Goal: Transaction & Acquisition: Download file/media

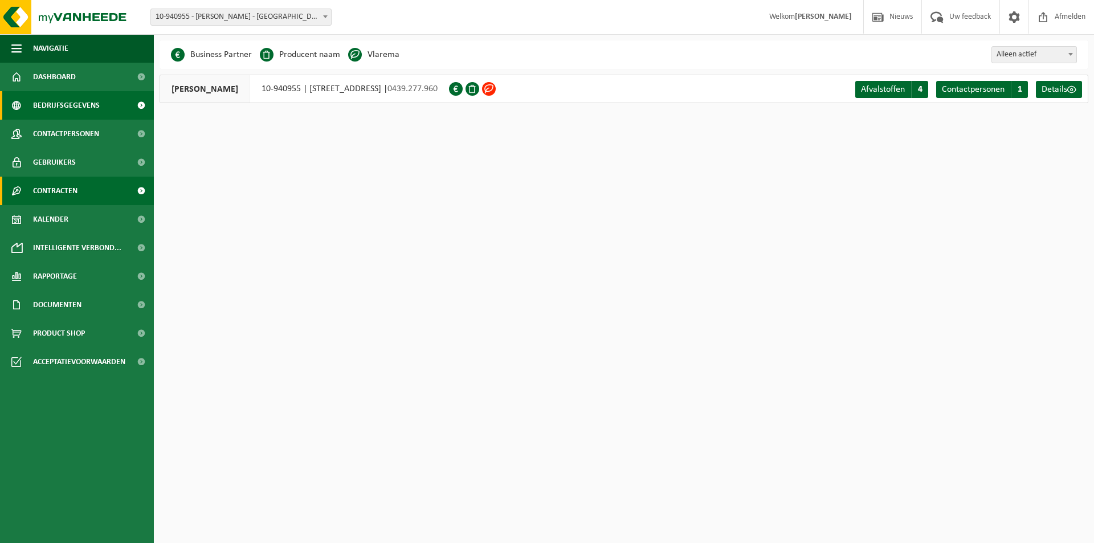
click at [82, 194] on link "Contracten" at bounding box center [77, 191] width 154 height 28
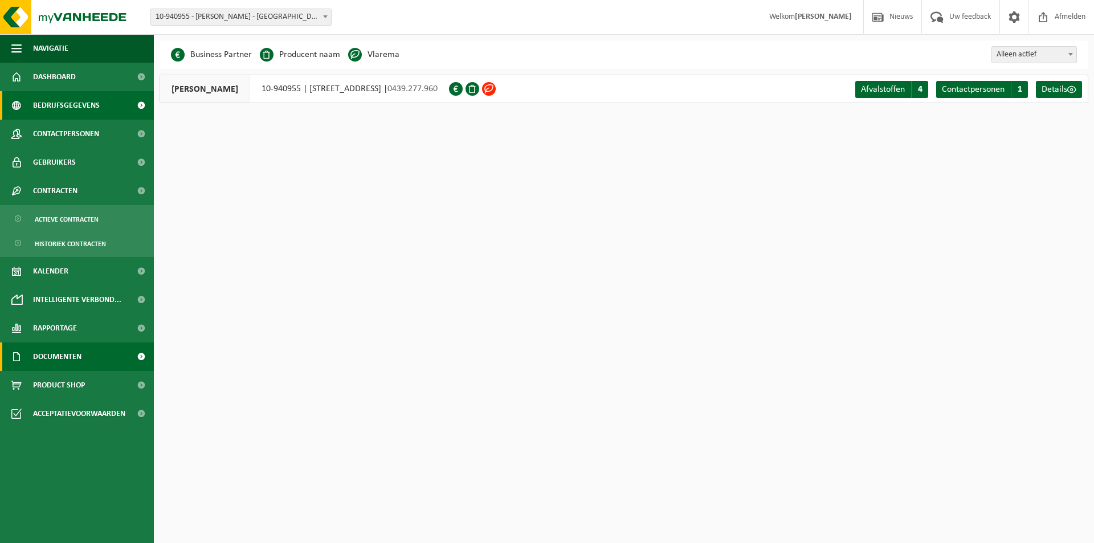
click at [57, 351] on span "Documenten" at bounding box center [57, 357] width 48 height 28
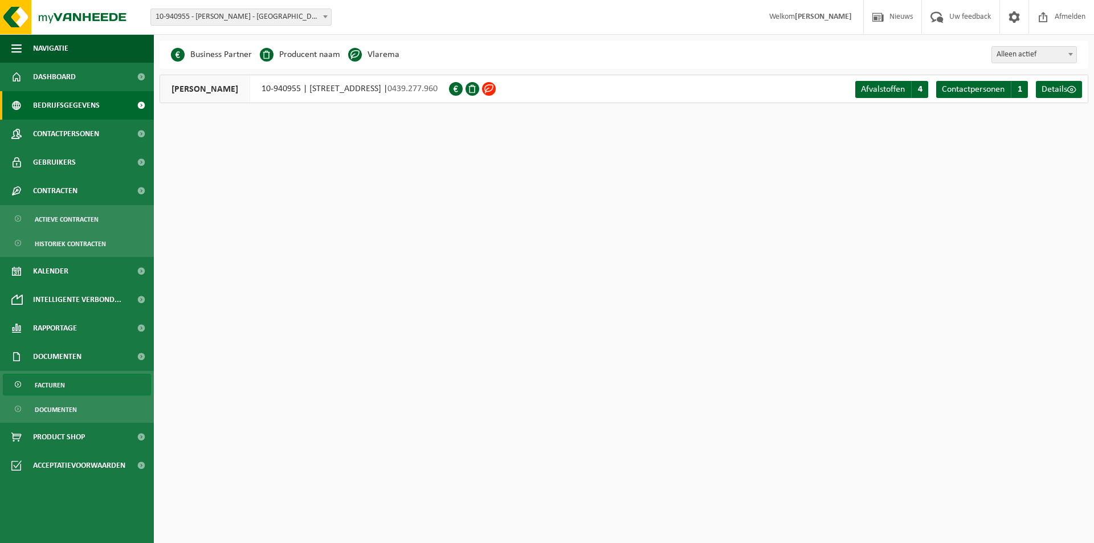
click at [51, 388] on span "Facturen" at bounding box center [50, 385] width 30 height 22
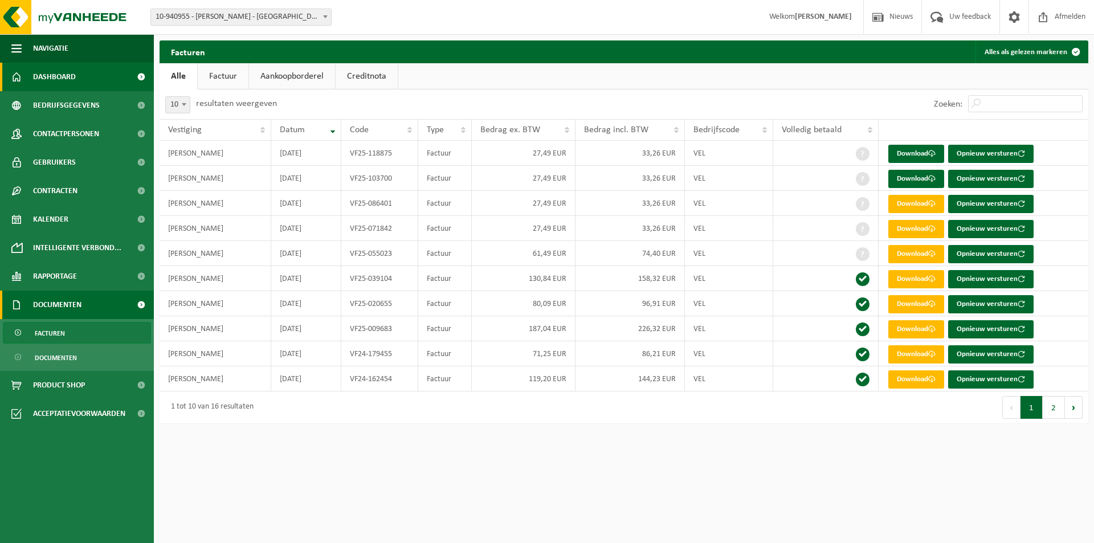
click at [81, 79] on link "Dashboard" at bounding box center [77, 77] width 154 height 28
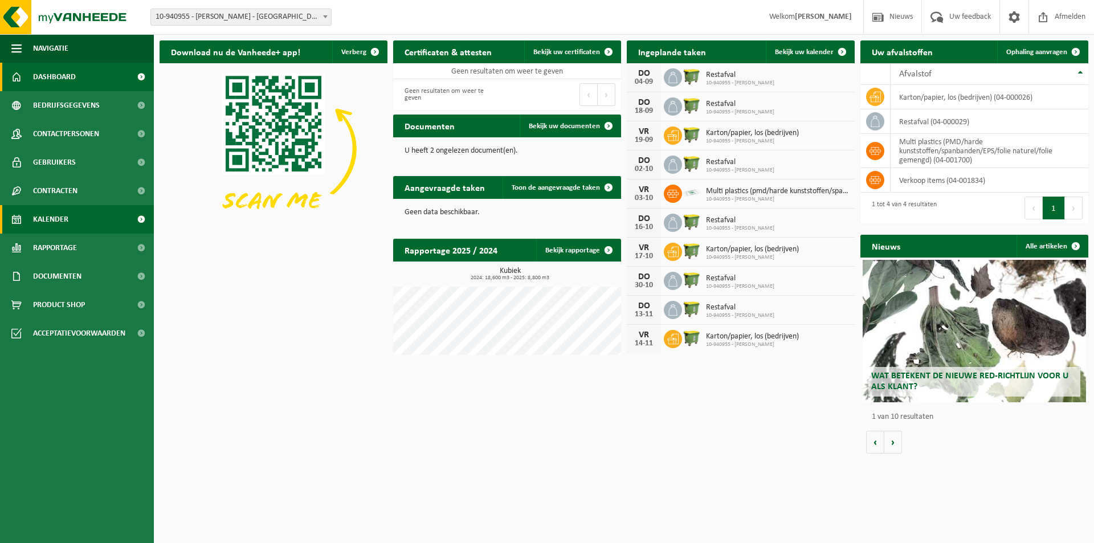
click at [48, 217] on span "Kalender" at bounding box center [50, 219] width 35 height 28
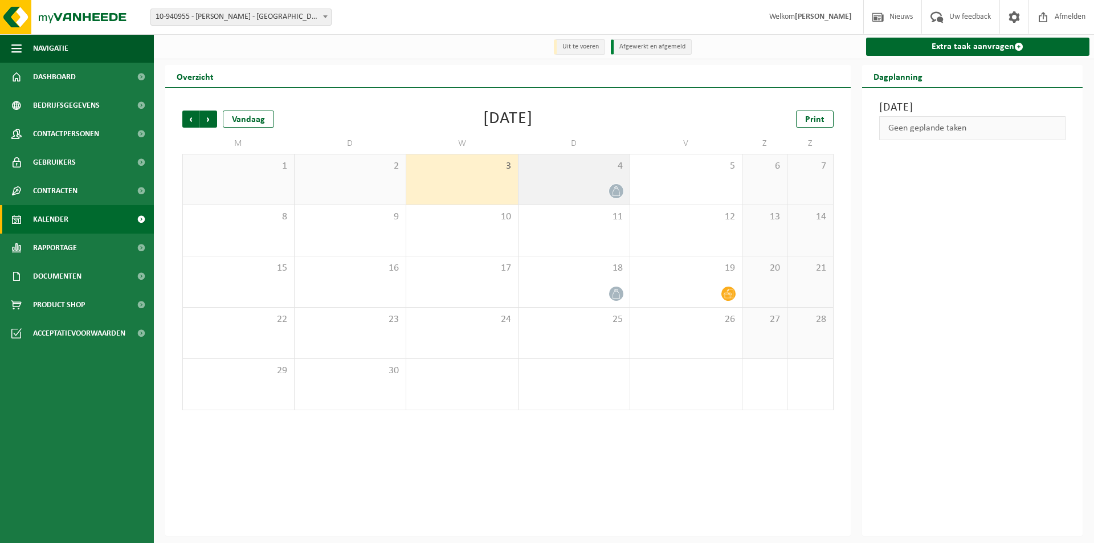
click at [616, 190] on icon at bounding box center [617, 191] width 10 height 10
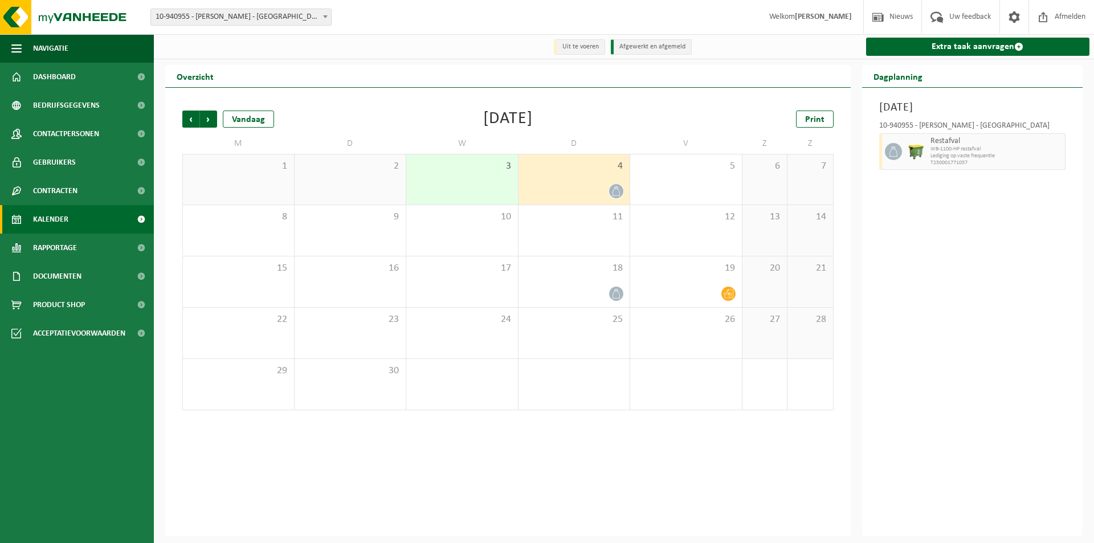
click at [991, 143] on span "Restafval" at bounding box center [997, 141] width 132 height 9
click at [885, 157] on div at bounding box center [892, 151] width 26 height 36
click at [956, 152] on span "WB-1100-HP restafval" at bounding box center [997, 149] width 132 height 7
click at [956, 153] on span "WB-1100-HP restafval" at bounding box center [997, 149] width 132 height 7
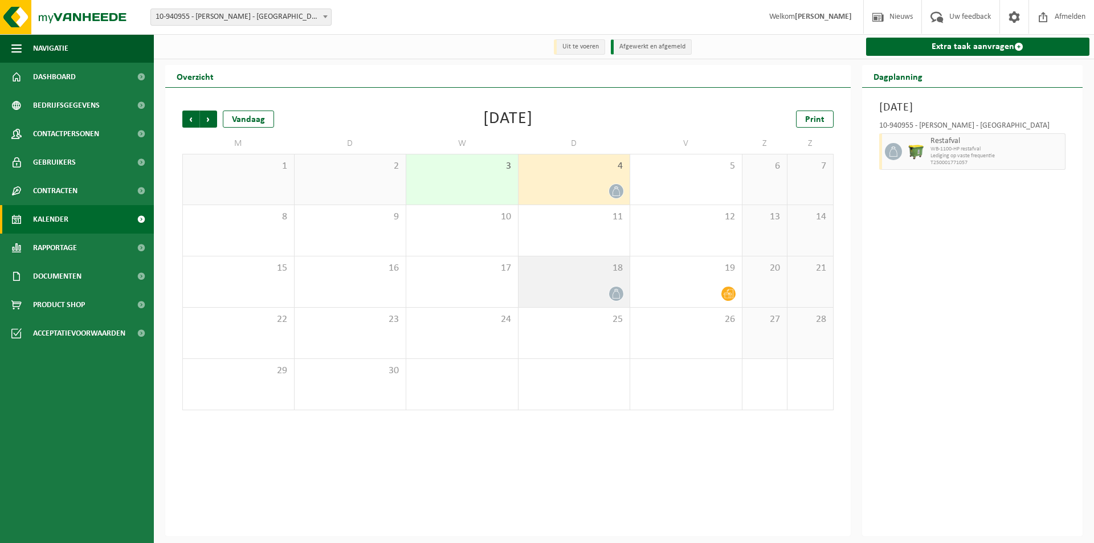
click at [616, 294] on icon at bounding box center [617, 294] width 10 height 10
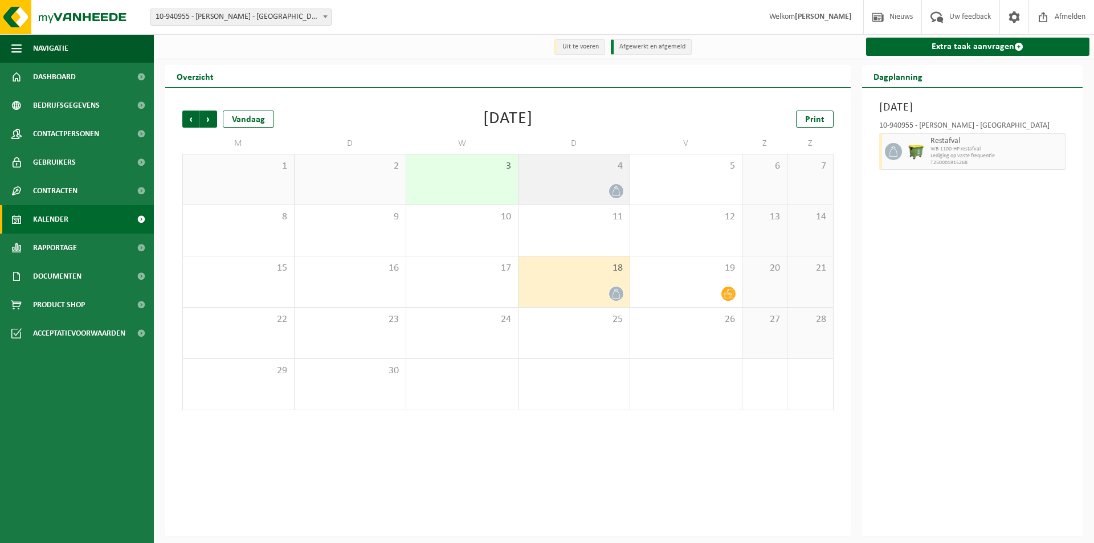
drag, startPoint x: 587, startPoint y: 178, endPoint x: 594, endPoint y: 177, distance: 7.4
click at [587, 177] on div "4" at bounding box center [575, 179] width 112 height 50
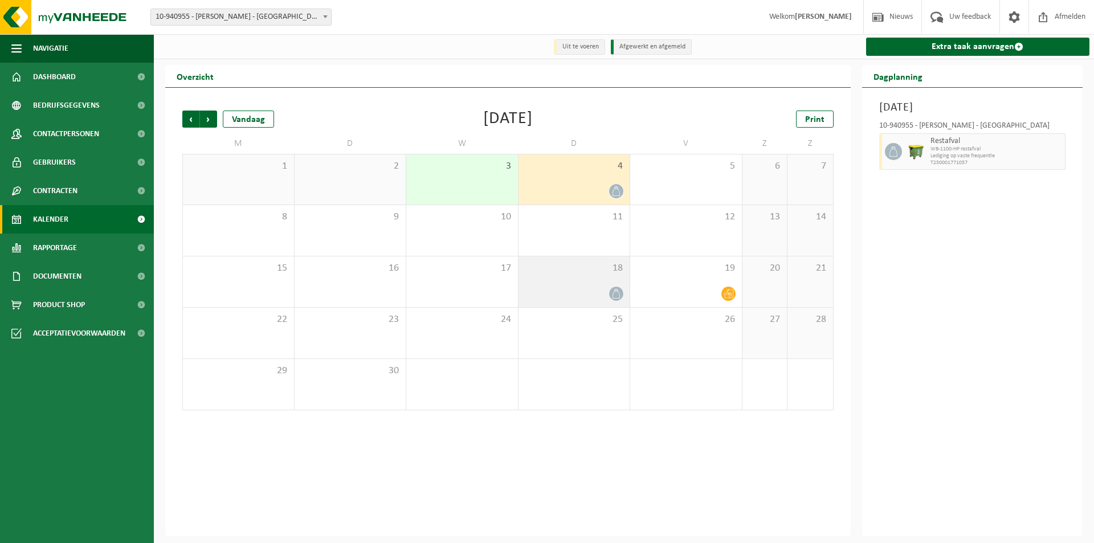
click at [586, 284] on div "18" at bounding box center [575, 281] width 112 height 51
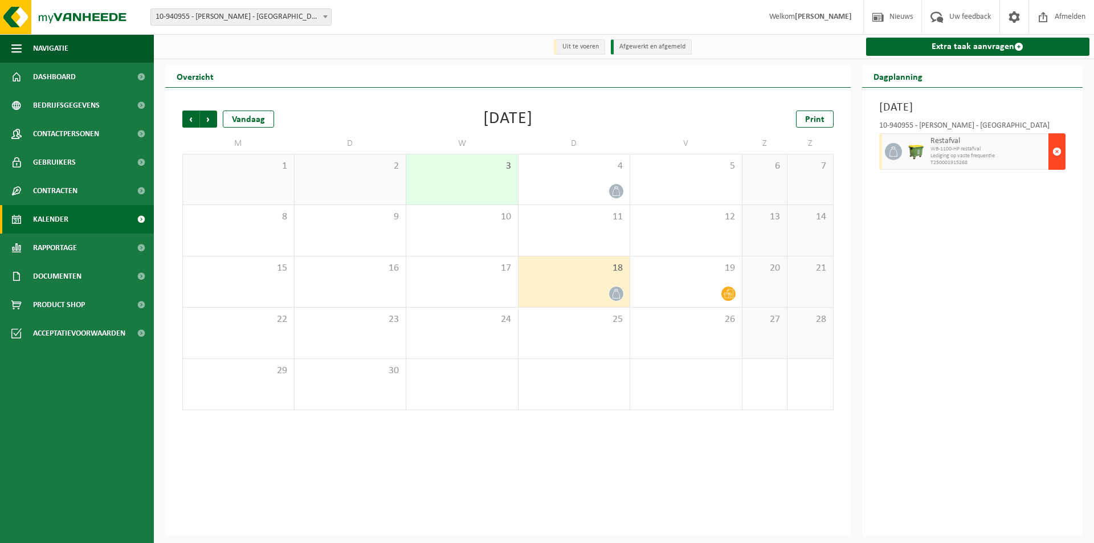
click at [1057, 154] on span "button" at bounding box center [1057, 151] width 9 height 23
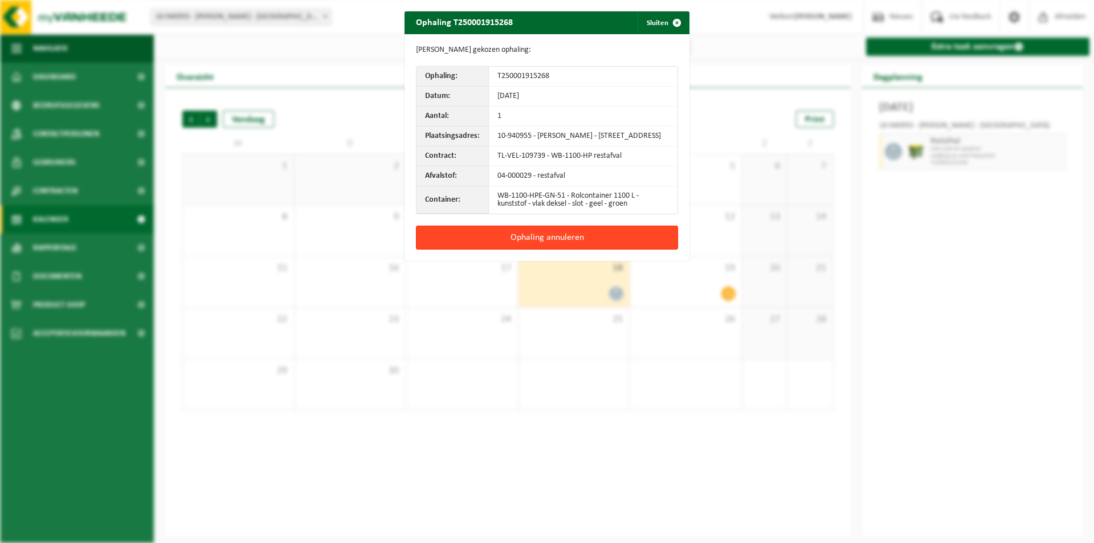
click at [563, 242] on button "Ophaling annuleren" at bounding box center [547, 238] width 262 height 24
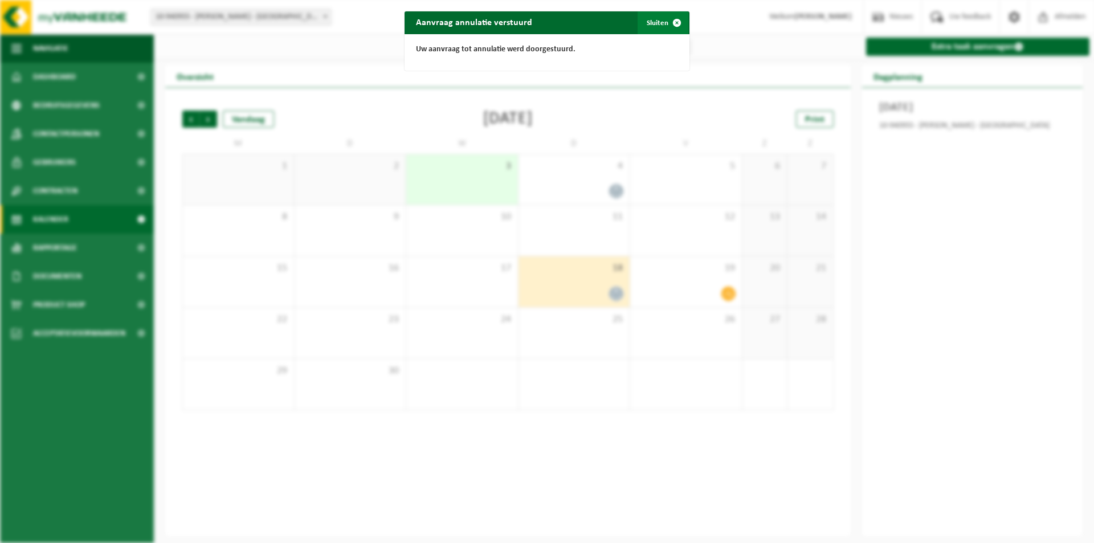
click at [676, 28] on span "button" at bounding box center [677, 22] width 23 height 23
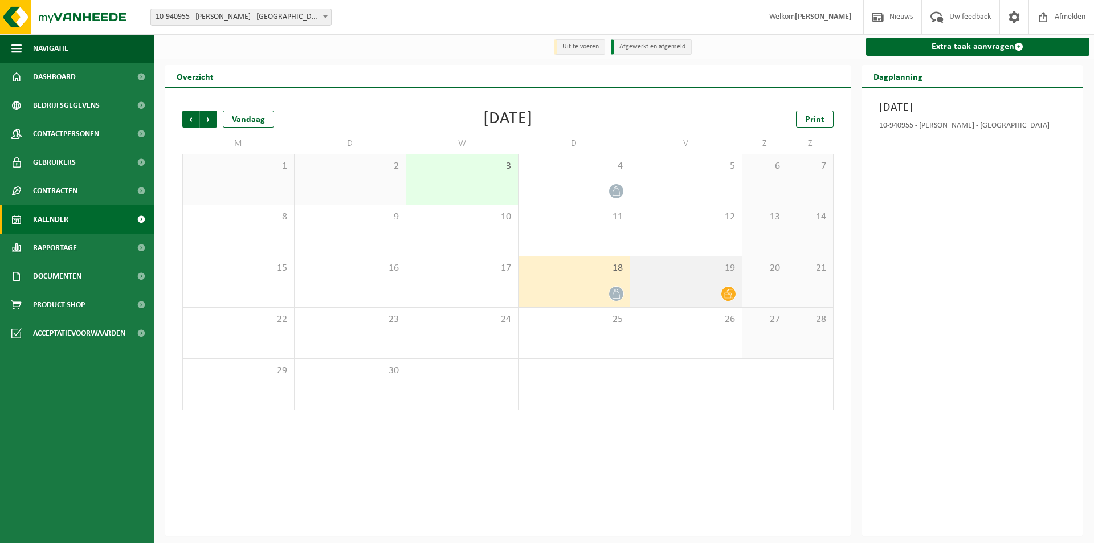
click at [666, 290] on div at bounding box center [686, 293] width 100 height 15
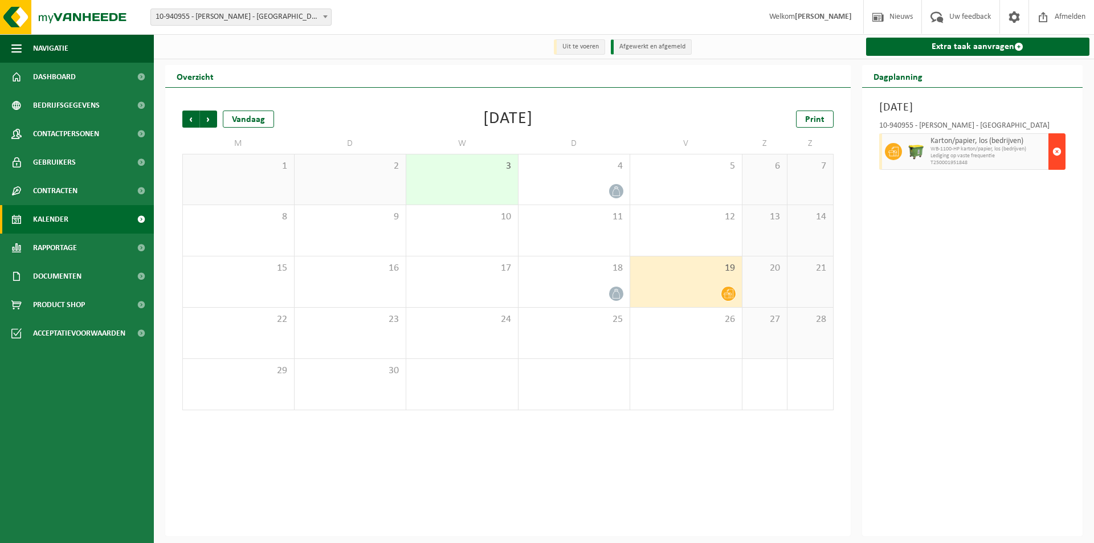
click at [1057, 158] on span "button" at bounding box center [1057, 151] width 9 height 23
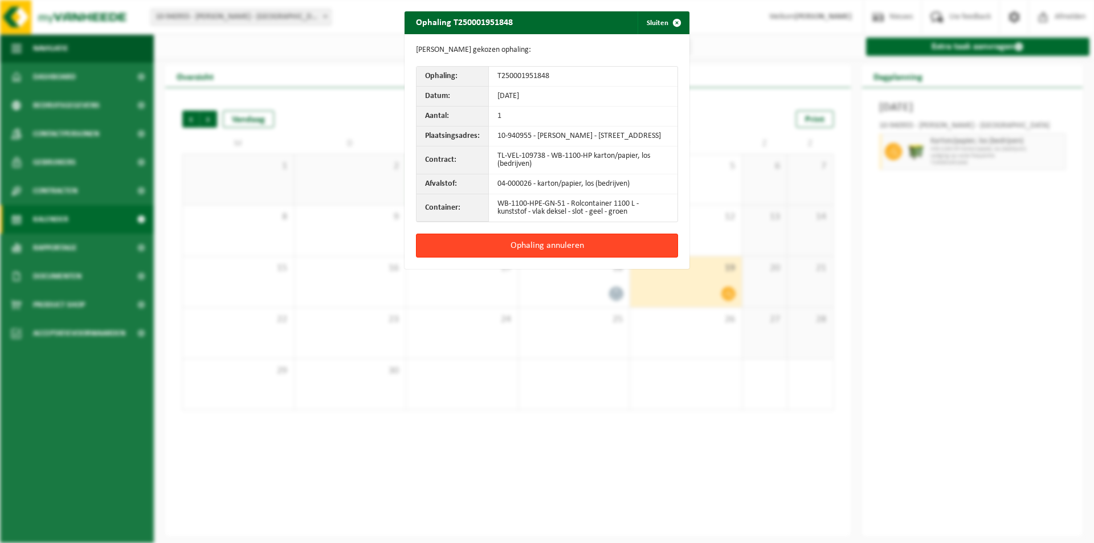
click at [541, 252] on button "Ophaling annuleren" at bounding box center [547, 246] width 262 height 24
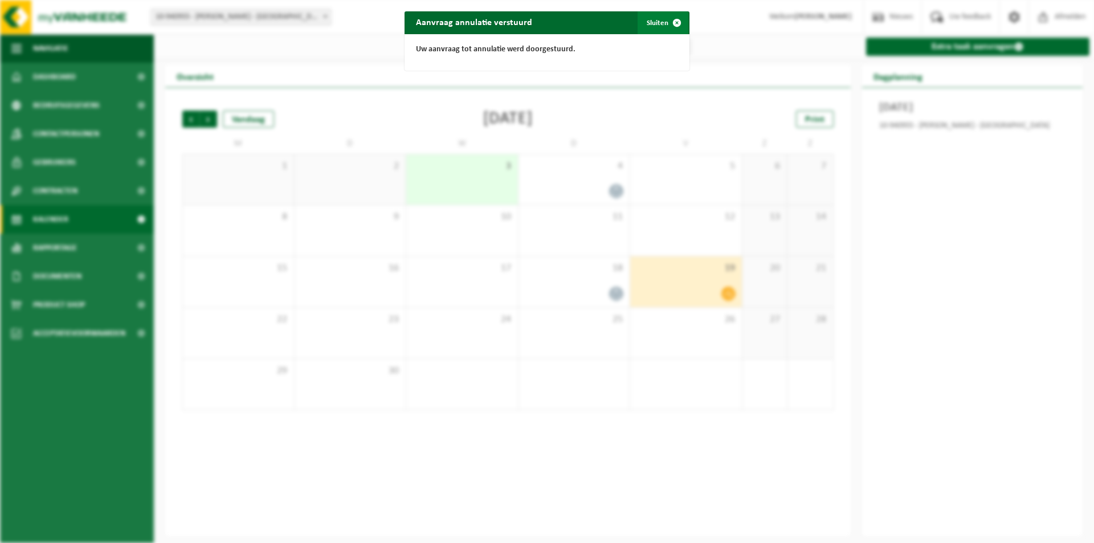
click at [675, 22] on span "button" at bounding box center [677, 22] width 23 height 23
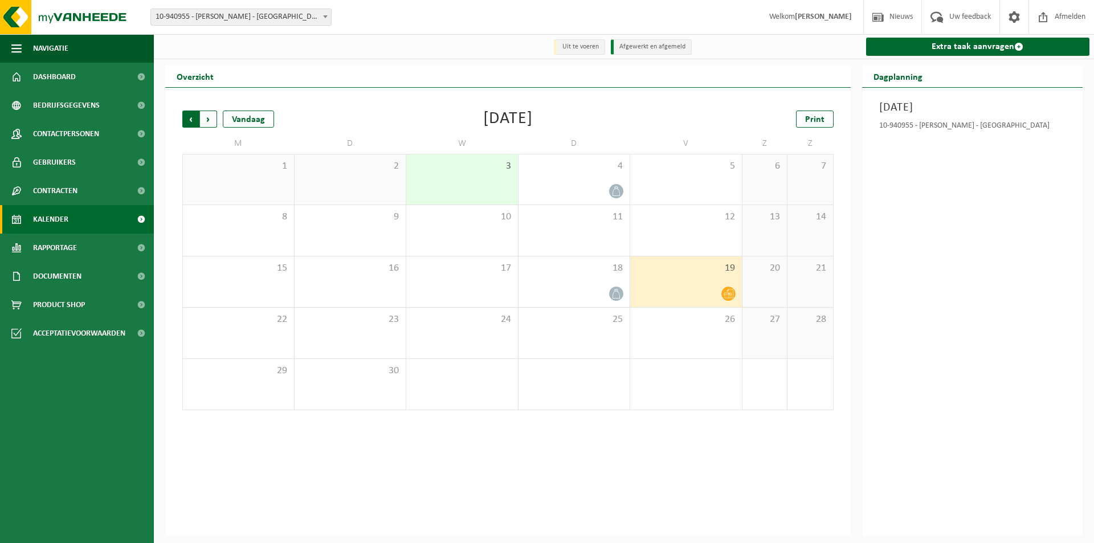
click at [207, 115] on span "Volgende" at bounding box center [208, 119] width 17 height 17
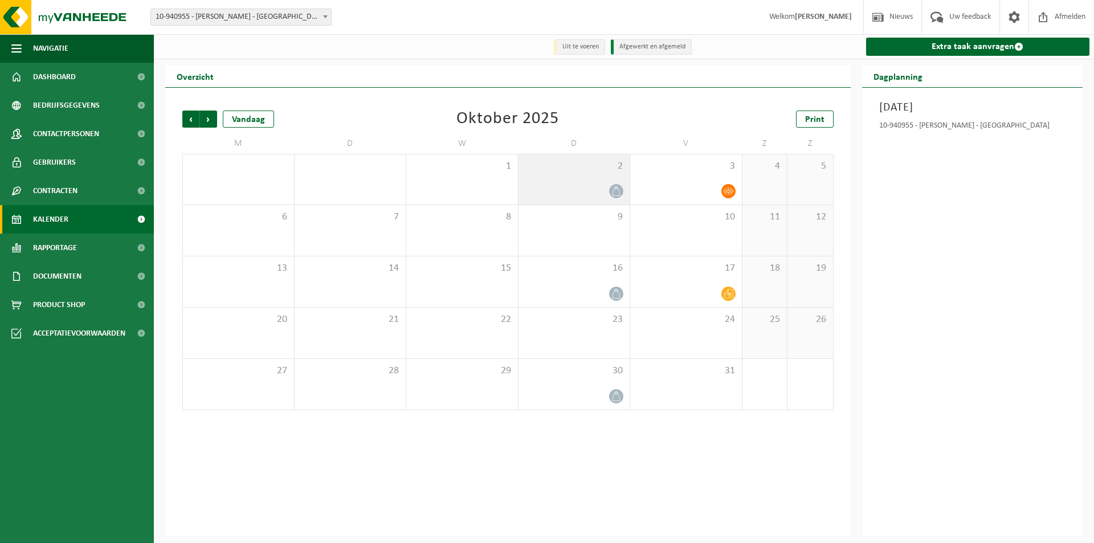
click at [618, 194] on icon at bounding box center [617, 191] width 10 height 10
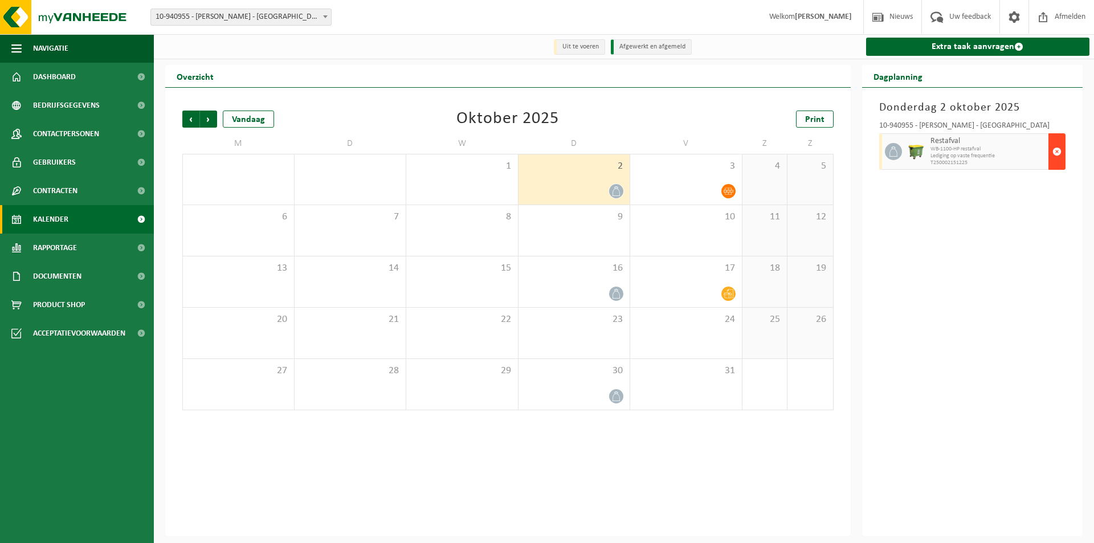
click at [1056, 158] on span "button" at bounding box center [1057, 151] width 9 height 23
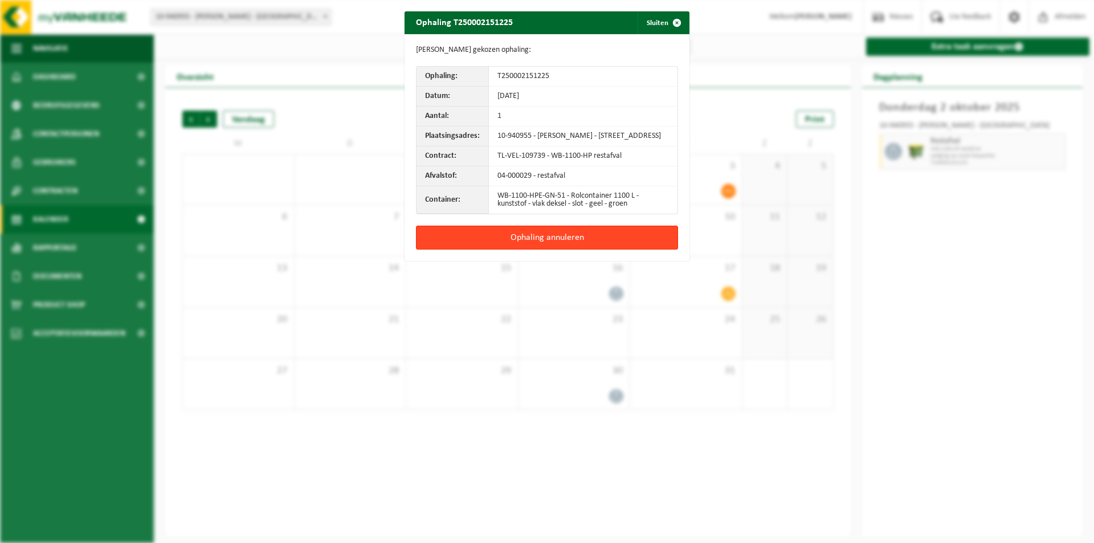
click at [543, 241] on button "Ophaling annuleren" at bounding box center [547, 238] width 262 height 24
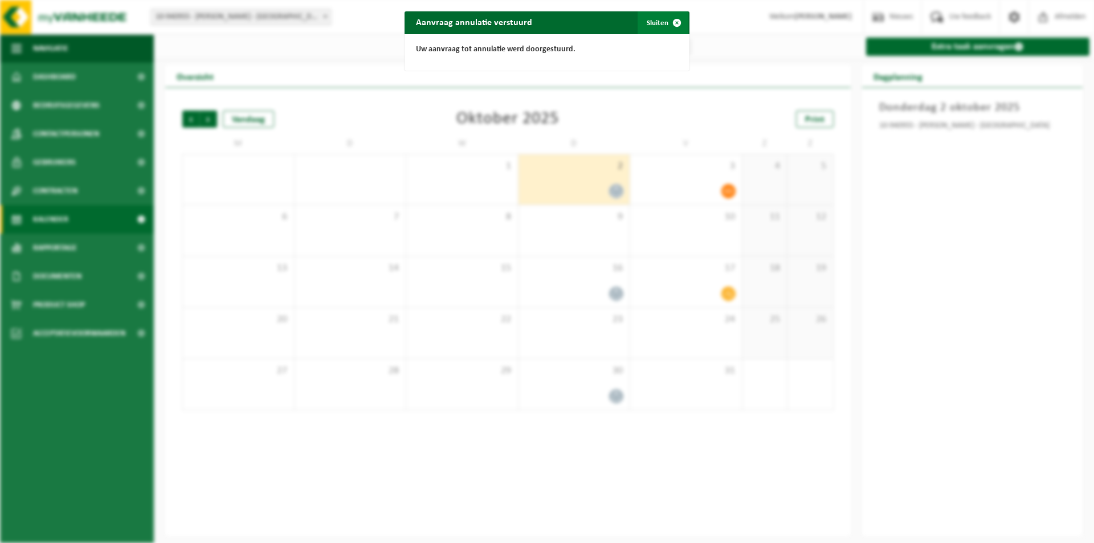
click at [666, 19] on span "button" at bounding box center [677, 22] width 23 height 23
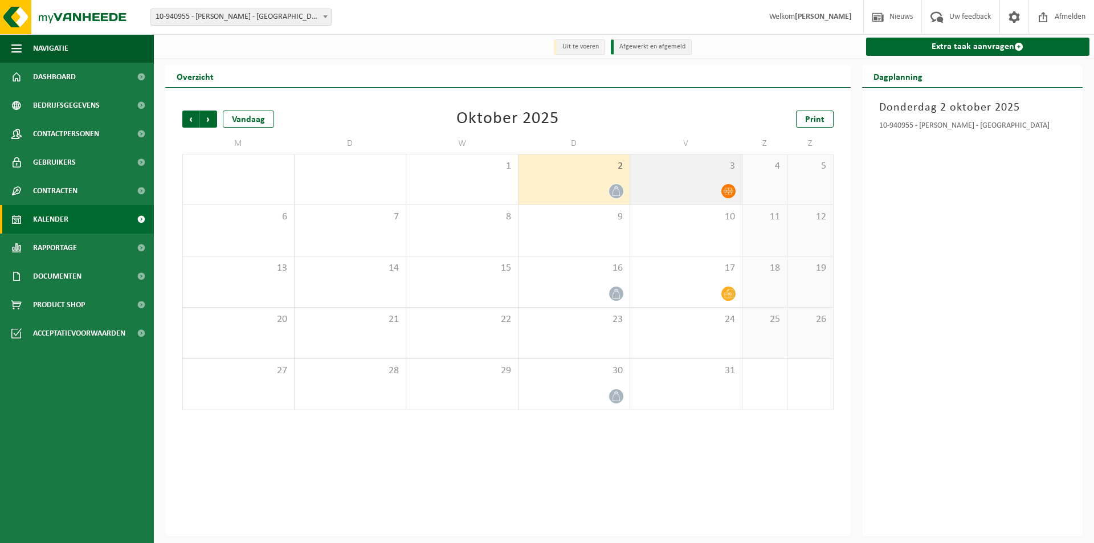
click at [712, 188] on div at bounding box center [686, 191] width 100 height 15
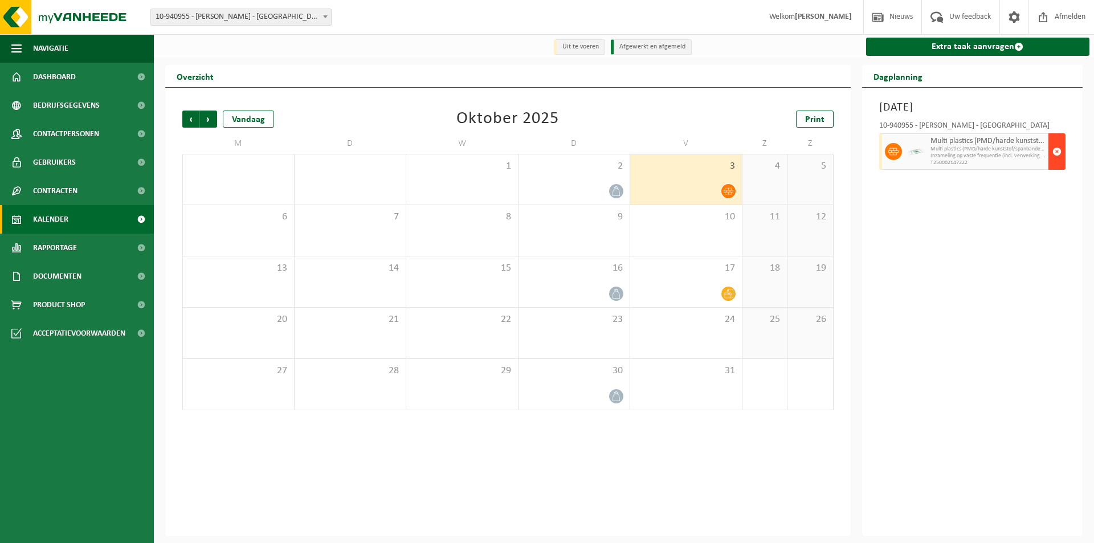
click at [1059, 162] on span "button" at bounding box center [1057, 151] width 9 height 23
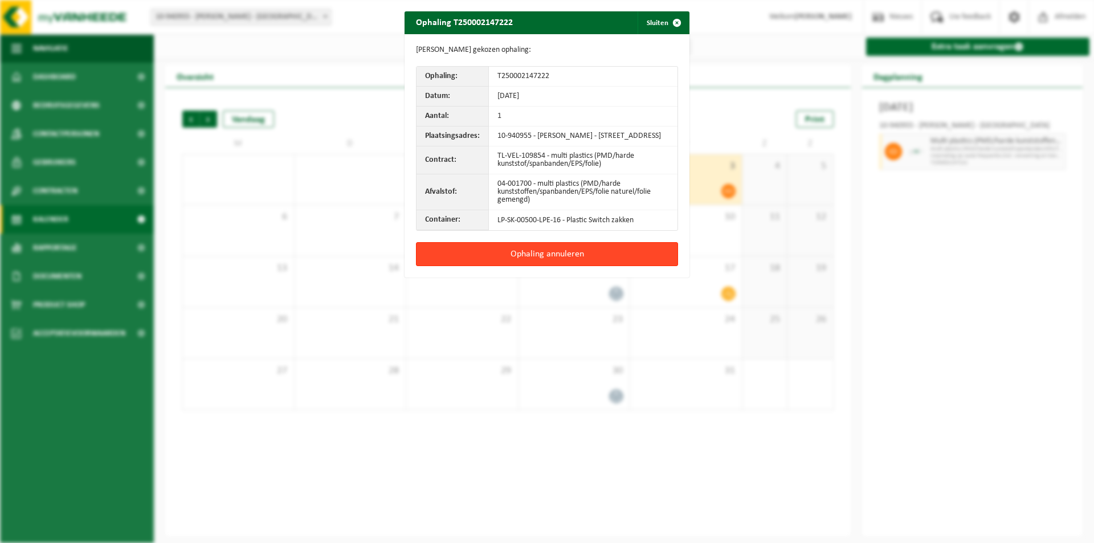
click at [593, 259] on button "Ophaling annuleren" at bounding box center [547, 254] width 262 height 24
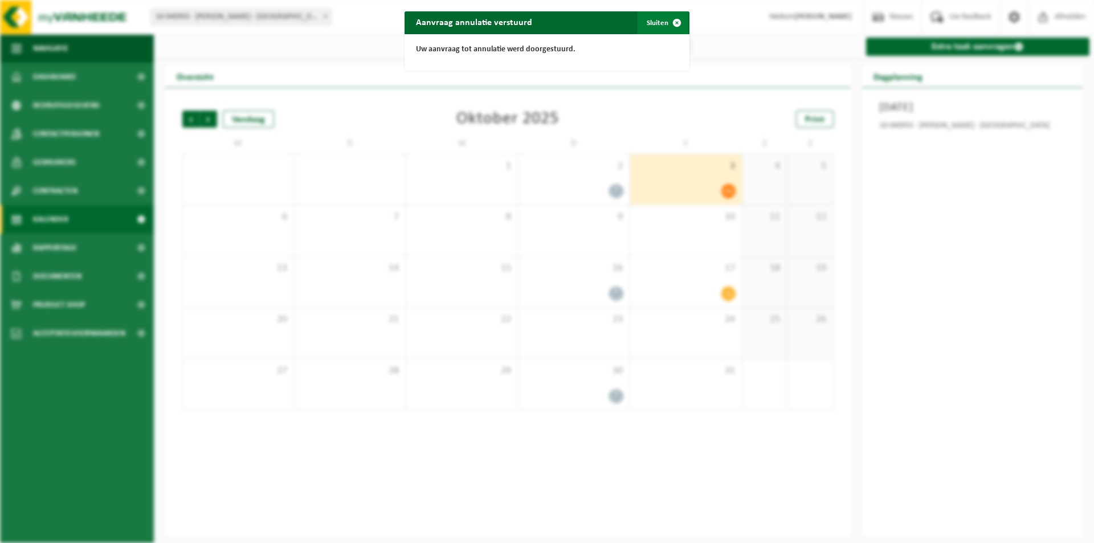
click at [666, 25] on span "button" at bounding box center [677, 22] width 23 height 23
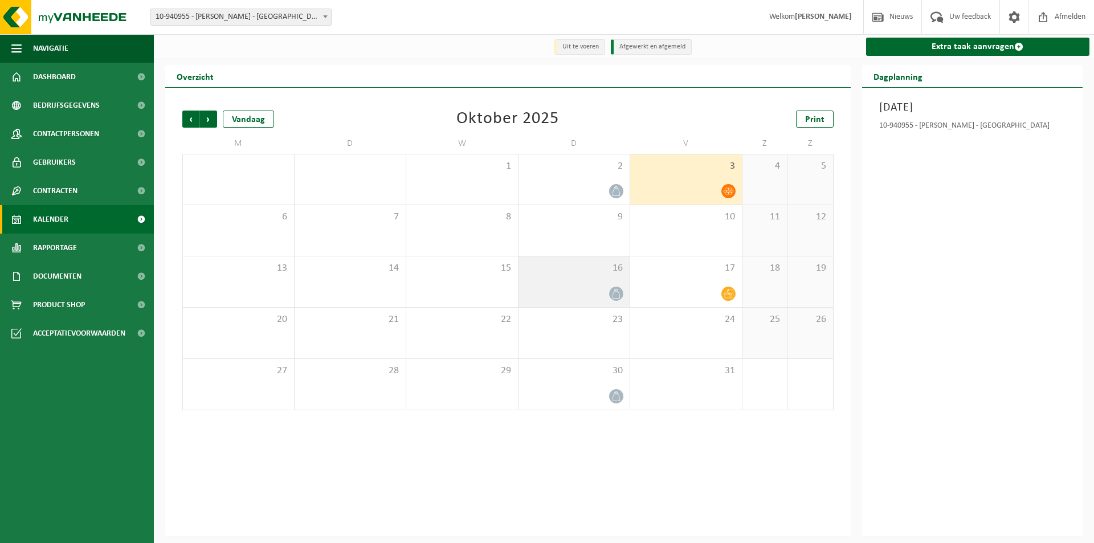
click at [587, 284] on div "16" at bounding box center [575, 281] width 112 height 51
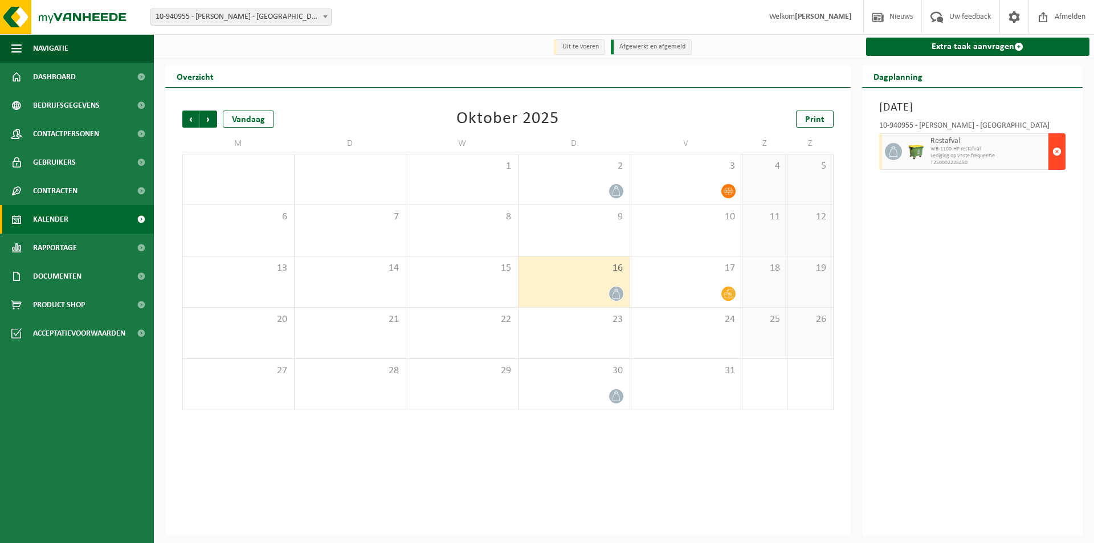
click at [1057, 150] on span "button" at bounding box center [1057, 151] width 9 height 23
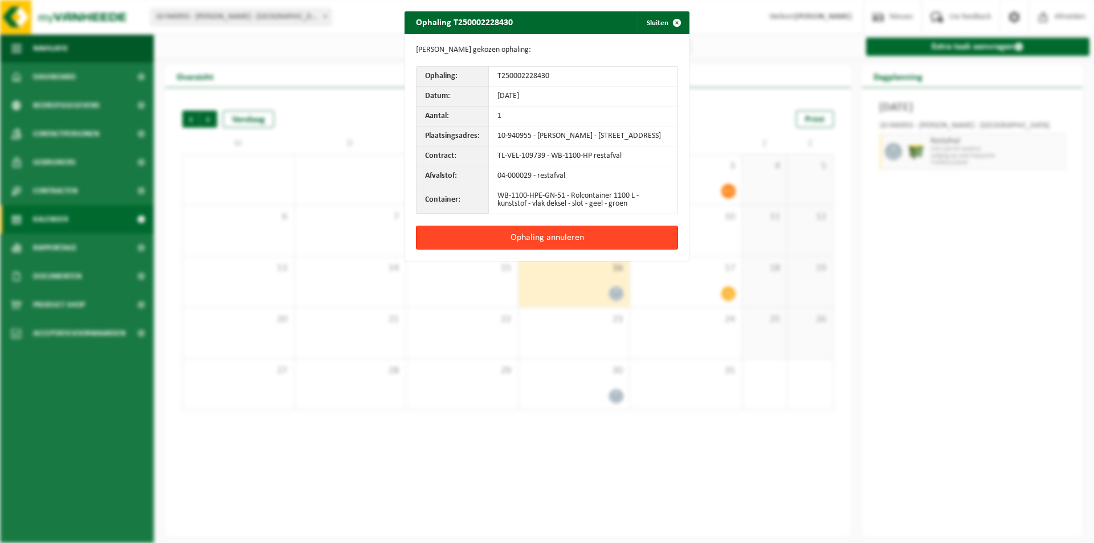
click at [547, 244] on button "Ophaling annuleren" at bounding box center [547, 238] width 262 height 24
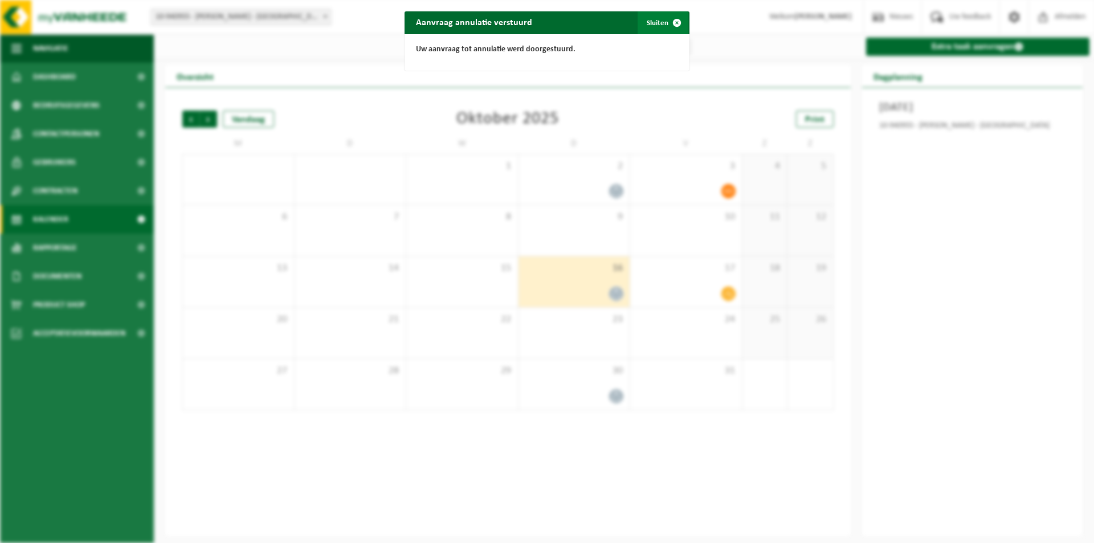
click at [657, 20] on button "Sluiten" at bounding box center [663, 22] width 51 height 23
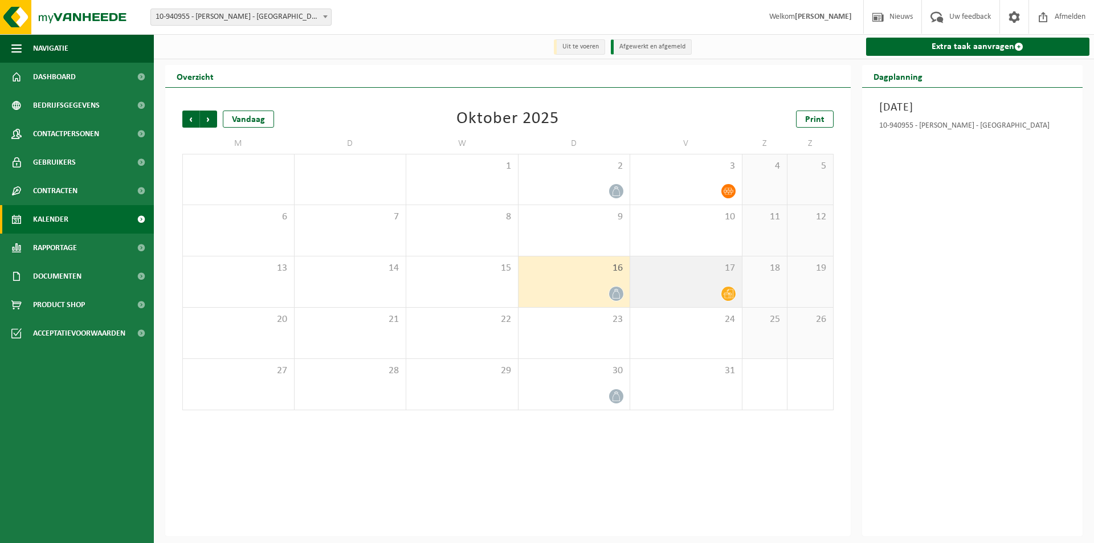
click at [684, 290] on div at bounding box center [686, 293] width 100 height 15
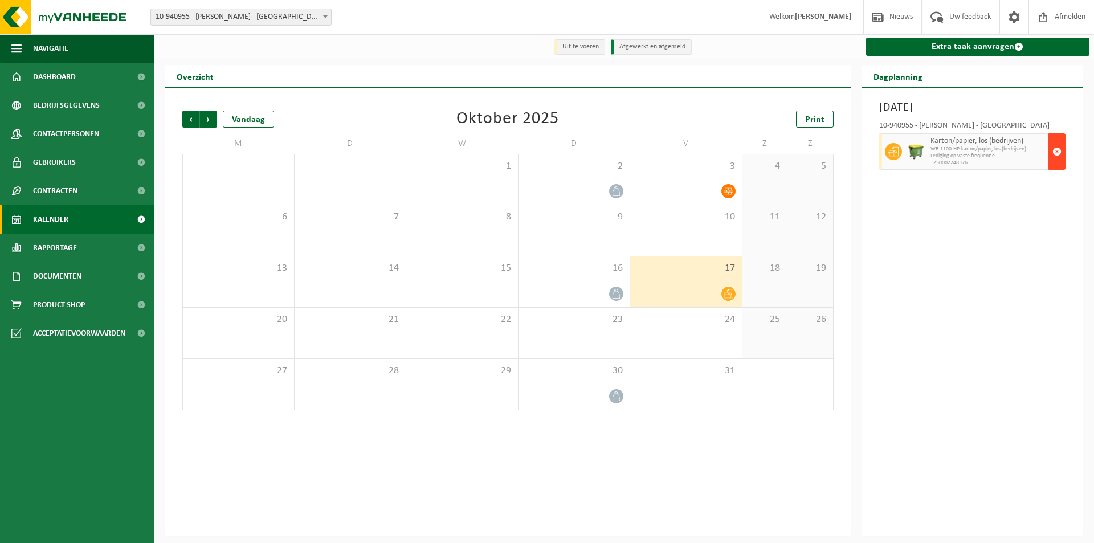
click at [1061, 157] on span "button" at bounding box center [1057, 151] width 9 height 23
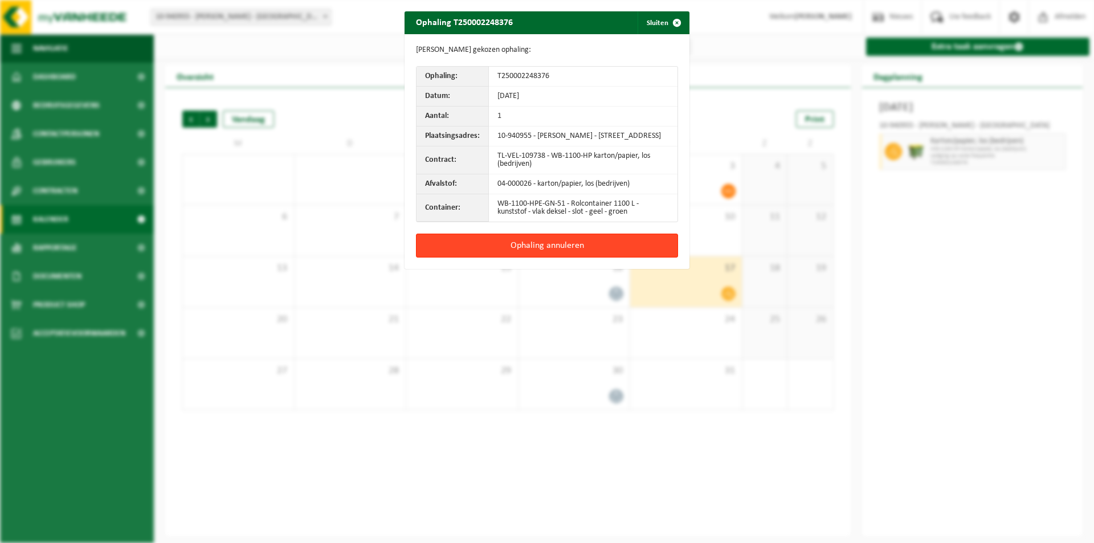
click at [598, 250] on button "Ophaling annuleren" at bounding box center [547, 246] width 262 height 24
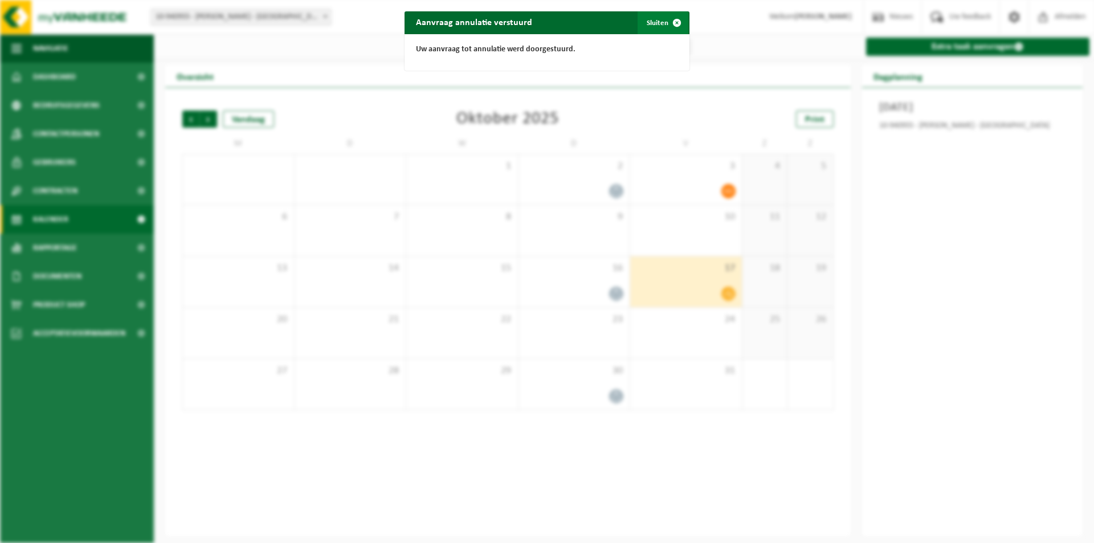
click at [671, 24] on span "button" at bounding box center [677, 22] width 23 height 23
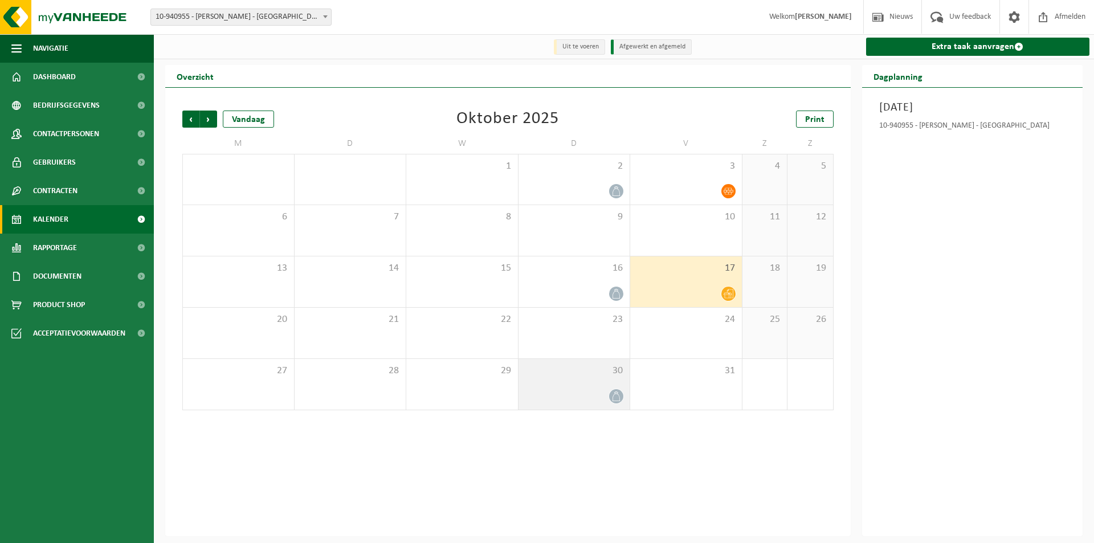
click at [589, 408] on div "30" at bounding box center [575, 384] width 112 height 51
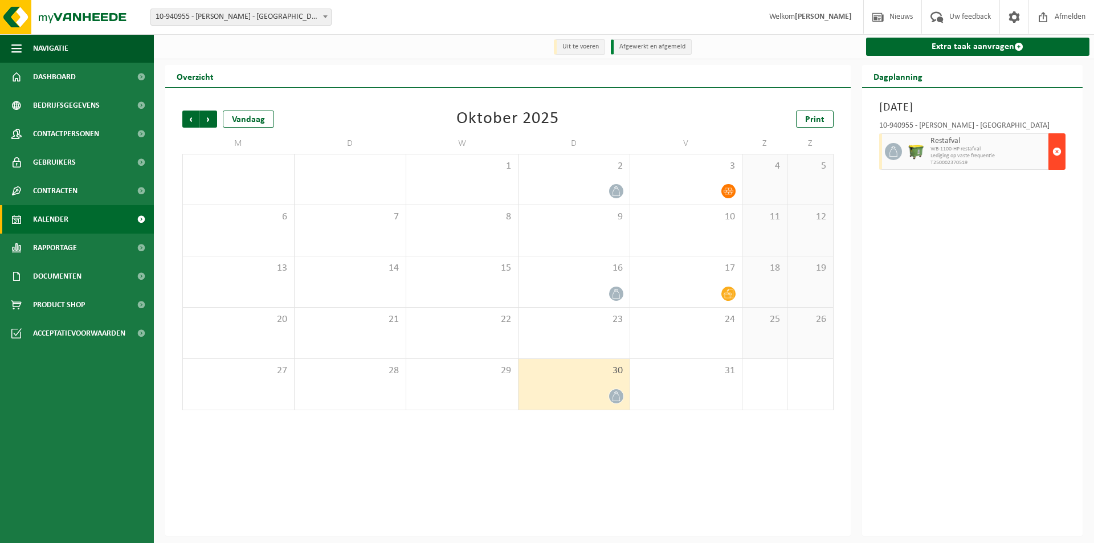
click at [1055, 161] on span "button" at bounding box center [1057, 151] width 9 height 23
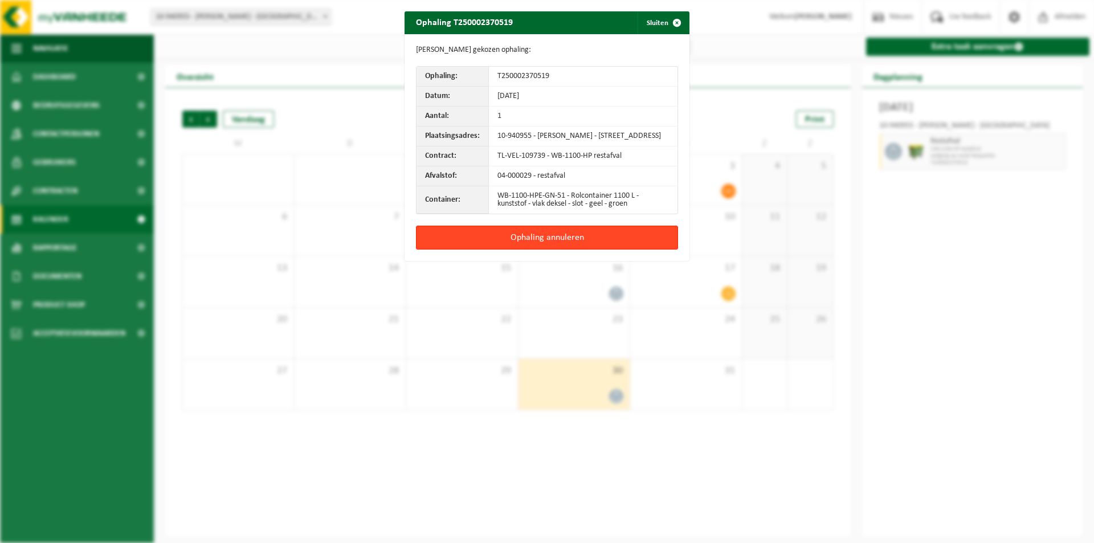
click at [582, 245] on button "Ophaling annuleren" at bounding box center [547, 238] width 262 height 24
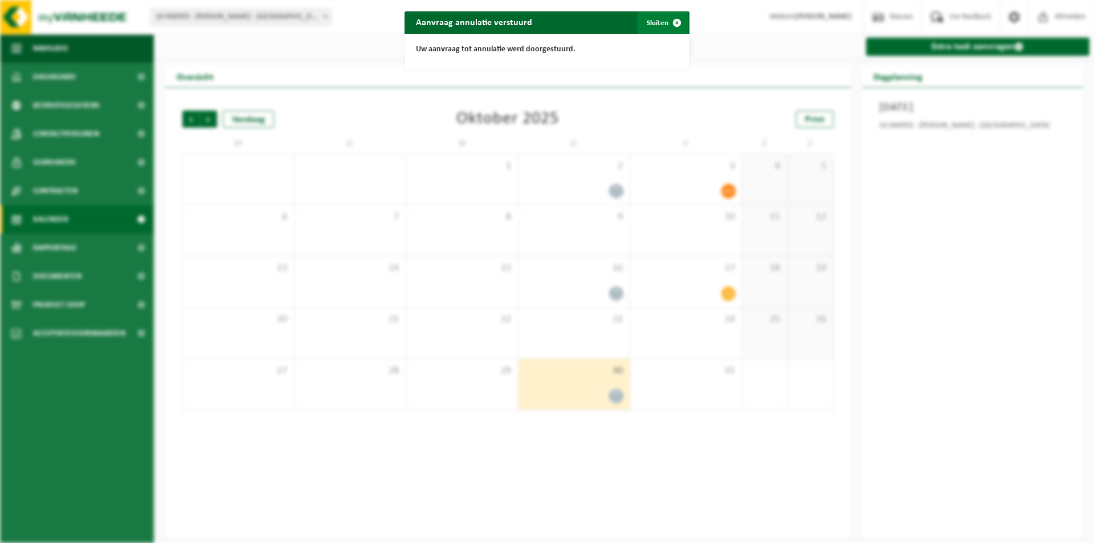
click at [657, 27] on button "Sluiten" at bounding box center [663, 22] width 51 height 23
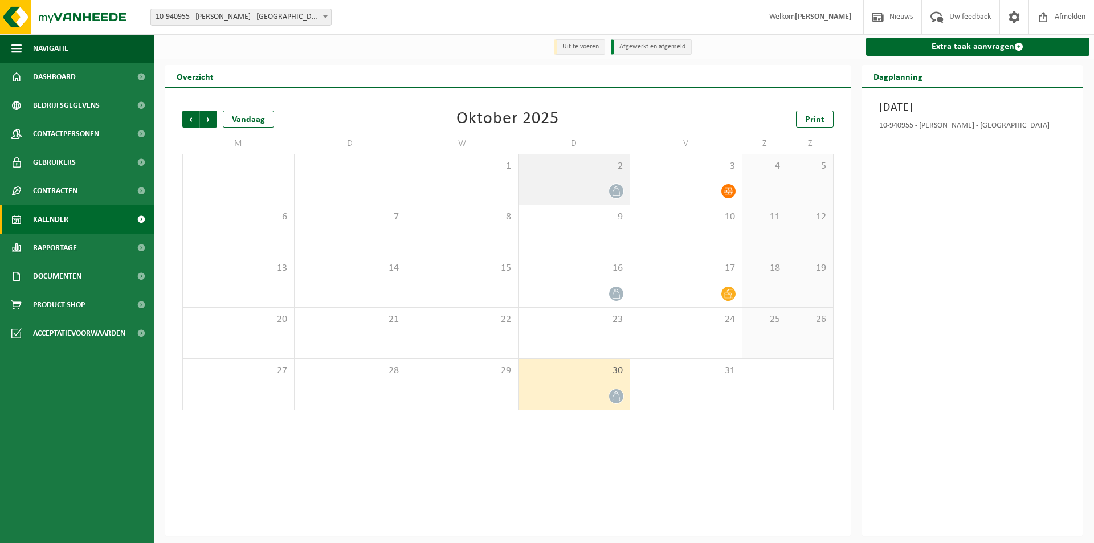
click at [572, 190] on div at bounding box center [574, 191] width 100 height 15
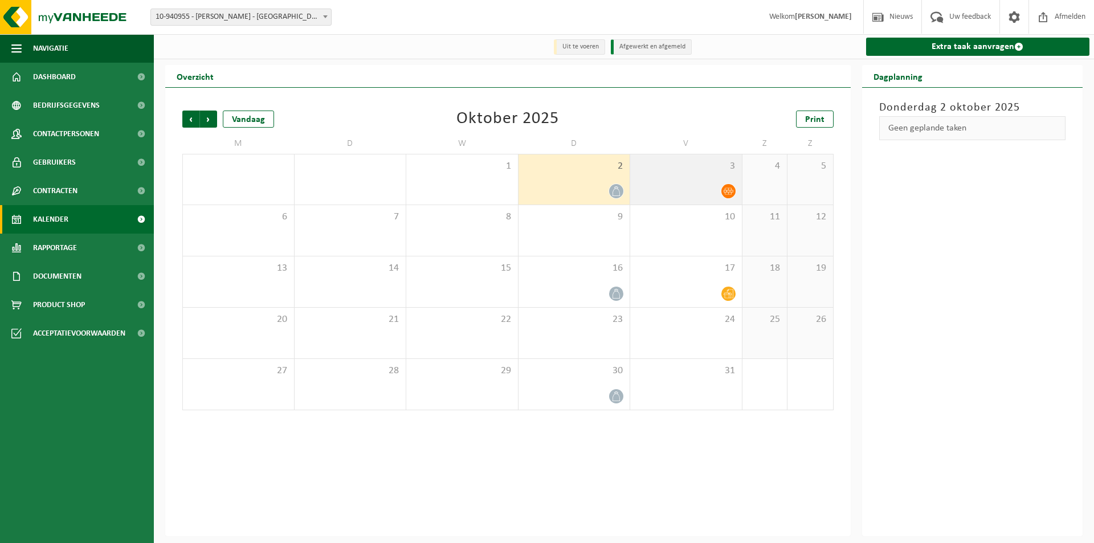
click at [678, 184] on div at bounding box center [686, 191] width 100 height 15
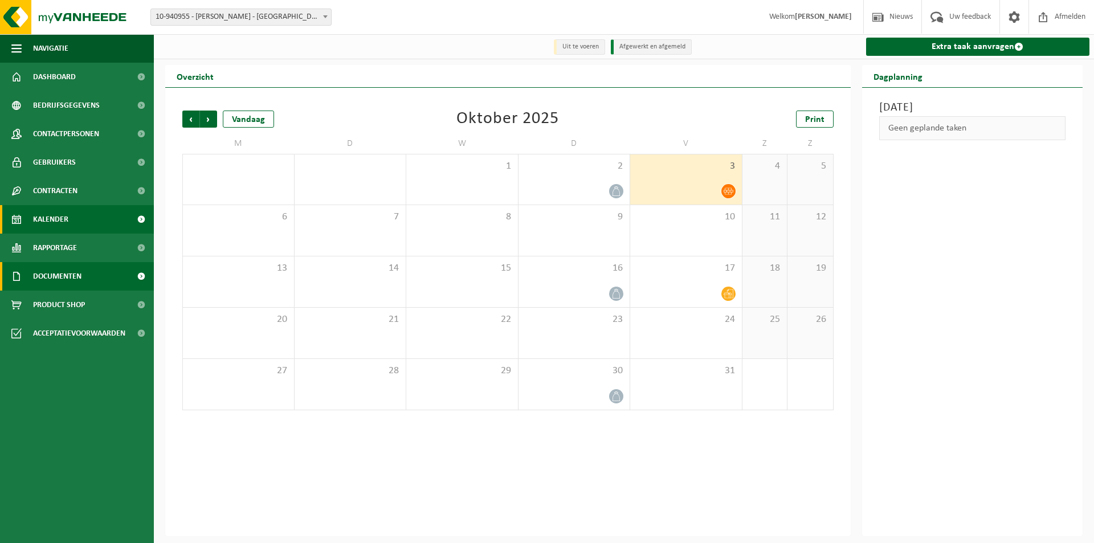
click at [60, 280] on span "Documenten" at bounding box center [57, 276] width 48 height 28
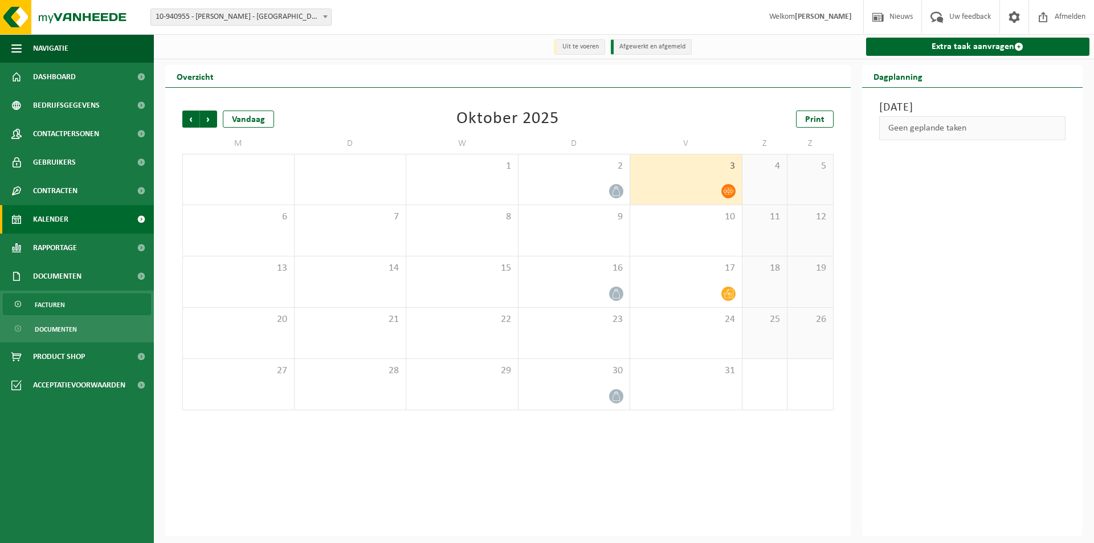
click at [73, 306] on link "Facturen" at bounding box center [77, 305] width 148 height 22
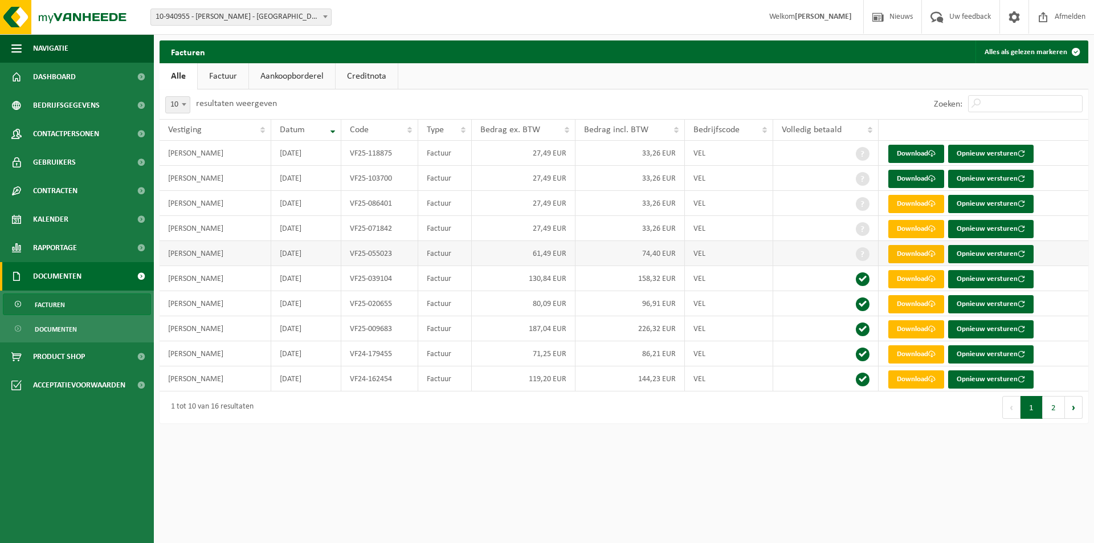
click at [911, 254] on link "Download" at bounding box center [916, 254] width 56 height 18
click at [914, 231] on link "Download" at bounding box center [916, 229] width 56 height 18
click at [919, 206] on link "Download" at bounding box center [916, 204] width 56 height 18
click at [913, 181] on link "Download" at bounding box center [916, 179] width 56 height 18
click at [755, 79] on ul "Alle Factuur Aankoopborderel Creditnota" at bounding box center [624, 76] width 929 height 26
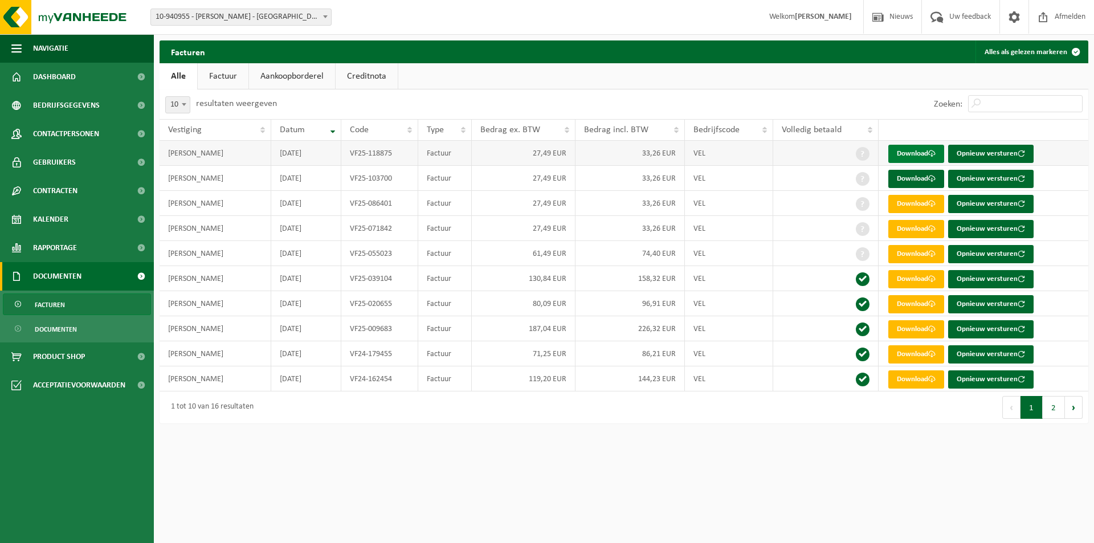
click at [924, 153] on link "Download" at bounding box center [916, 154] width 56 height 18
